Goal: Use online tool/utility: Utilize a website feature to perform a specific function

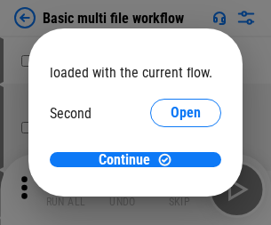
click at [171, 160] on span "Open" at bounding box center [186, 167] width 30 height 14
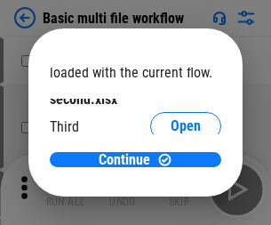
scroll to position [51, 0]
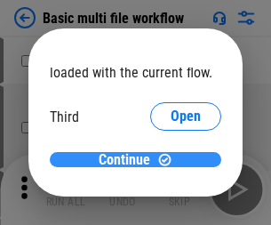
click at [129, 160] on span "Continue" at bounding box center [125, 160] width 52 height 14
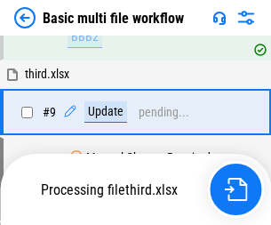
scroll to position [618, 0]
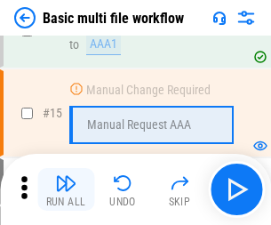
click at [66, 189] on img "button" at bounding box center [65, 182] width 21 height 21
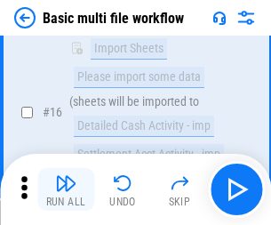
click at [66, 189] on img "button" at bounding box center [65, 182] width 21 height 21
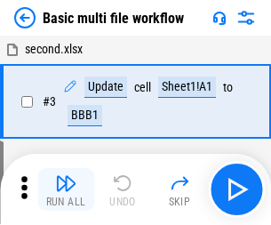
click at [66, 189] on img "button" at bounding box center [65, 182] width 21 height 21
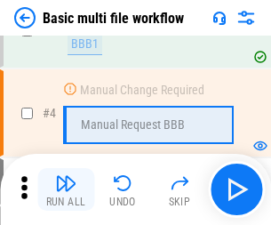
click at [66, 189] on img "button" at bounding box center [65, 182] width 21 height 21
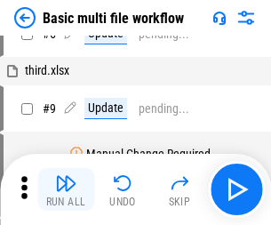
click at [66, 189] on img "button" at bounding box center [65, 182] width 21 height 21
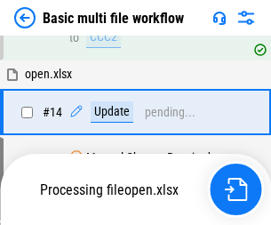
scroll to position [1057, 0]
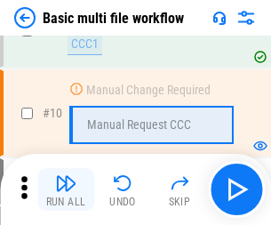
click at [66, 189] on img "button" at bounding box center [65, 182] width 21 height 21
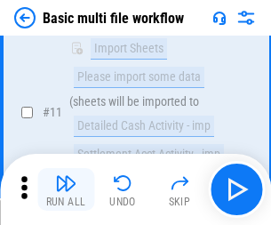
click at [66, 189] on img "button" at bounding box center [65, 182] width 21 height 21
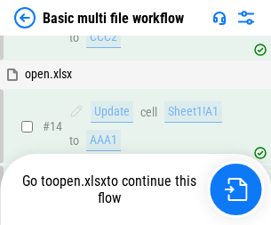
scroll to position [1057, 0]
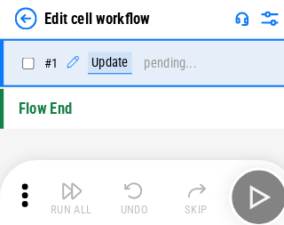
click at [66, 189] on img "button" at bounding box center [69, 182] width 21 height 21
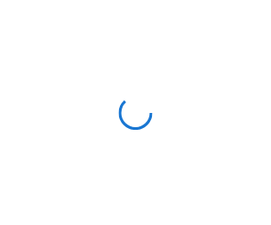
scroll to position [6, 0]
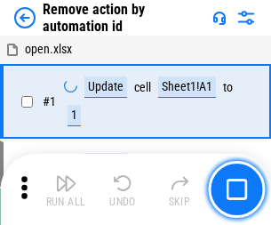
scroll to position [66, 0]
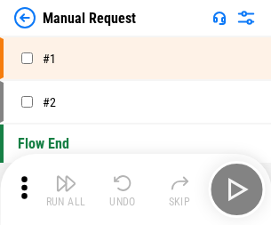
click at [66, 189] on img "button" at bounding box center [65, 182] width 21 height 21
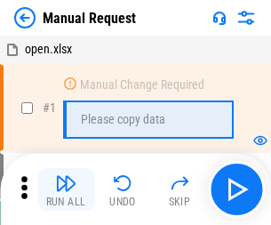
click at [66, 189] on img "button" at bounding box center [65, 182] width 21 height 21
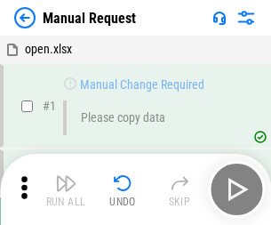
scroll to position [60, 0]
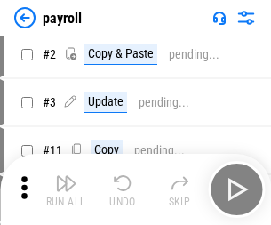
click at [66, 189] on img "button" at bounding box center [65, 182] width 21 height 21
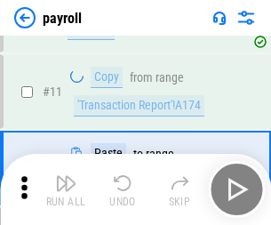
scroll to position [129, 0]
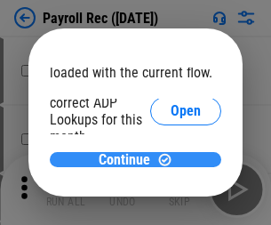
click at [129, 159] on span "Continue" at bounding box center [125, 160] width 52 height 14
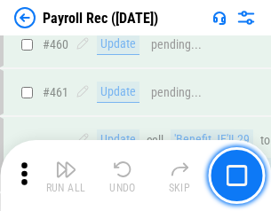
scroll to position [9465, 0]
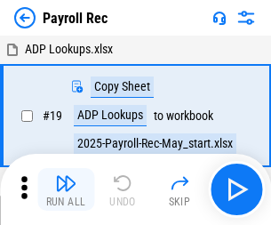
click at [66, 189] on img "button" at bounding box center [65, 182] width 21 height 21
